Goal: Task Accomplishment & Management: Use online tool/utility

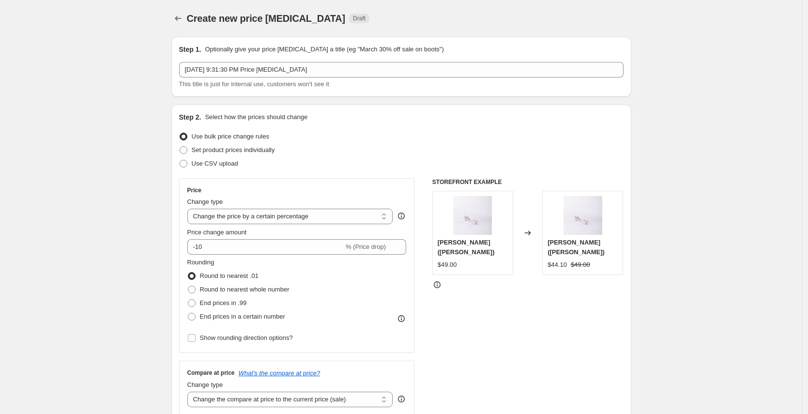
select select "percentage"
click at [182, 19] on icon "Price change jobs" at bounding box center [178, 19] width 10 height 10
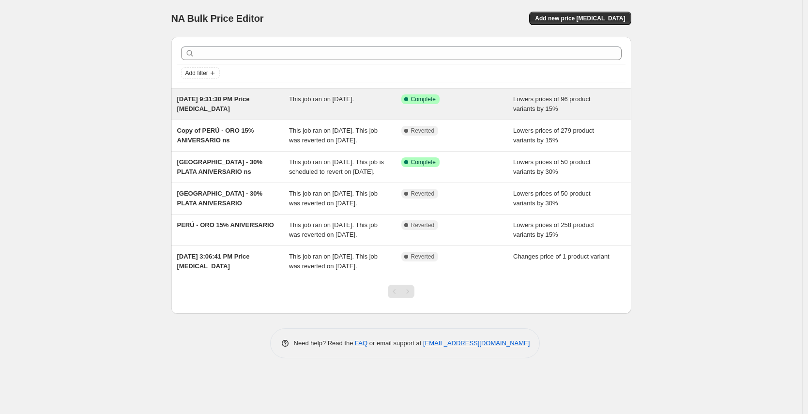
click at [336, 102] on span "This job ran on [DATE]." at bounding box center [321, 98] width 65 height 7
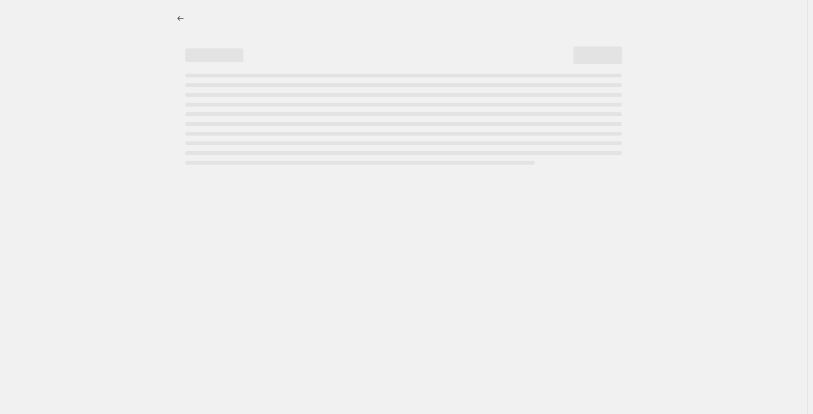
select select "percentage"
